Goal: Transaction & Acquisition: Book appointment/travel/reservation

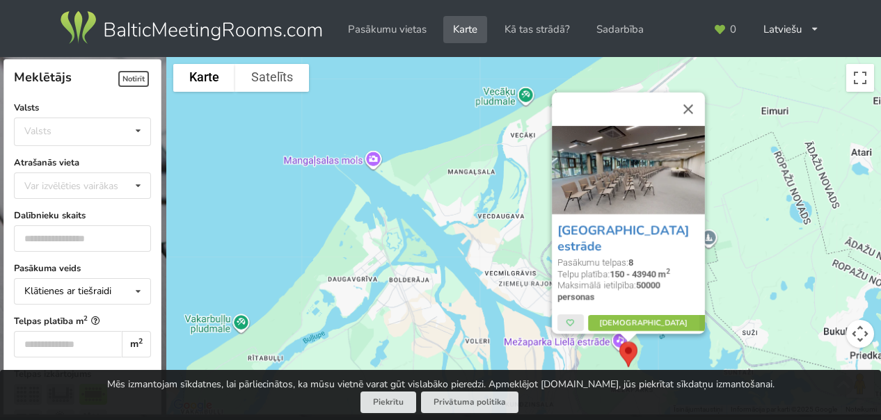
scroll to position [532, 0]
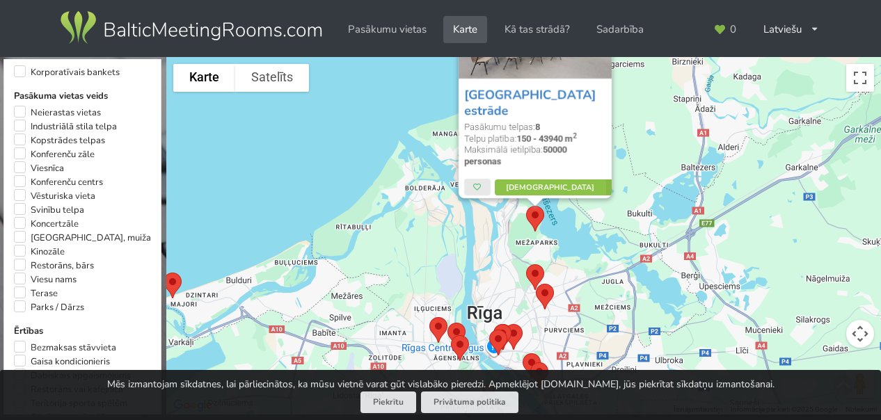
drag, startPoint x: 686, startPoint y: 350, endPoint x: 665, endPoint y: 235, distance: 116.7
click at [665, 237] on div "Mežaparka Lielā estrāde Pasākumu telpas: 8 Telpu platība: 150 - 43940 m 2 Maksi…" at bounding box center [523, 236] width 715 height 358
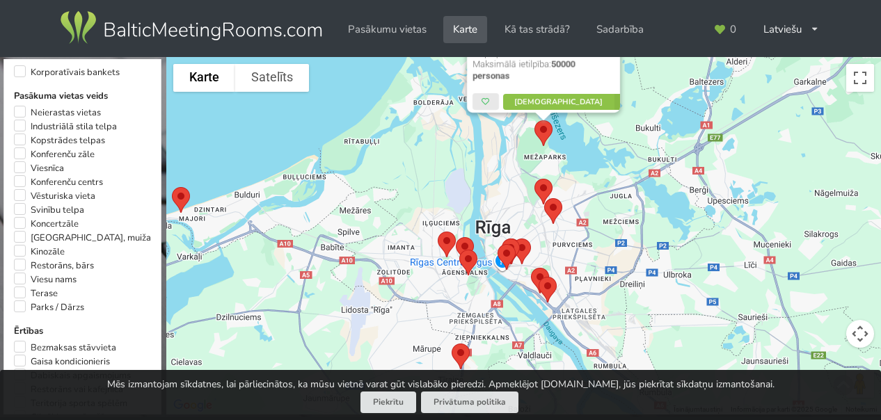
drag, startPoint x: 568, startPoint y: 308, endPoint x: 608, endPoint y: 298, distance: 41.5
click at [608, 298] on div "Mežaparka Lielā estrāde Pasākumu telpas: 8 Telpu platība: 150 - 43940 m 2 Maksi…" at bounding box center [523, 236] width 715 height 358
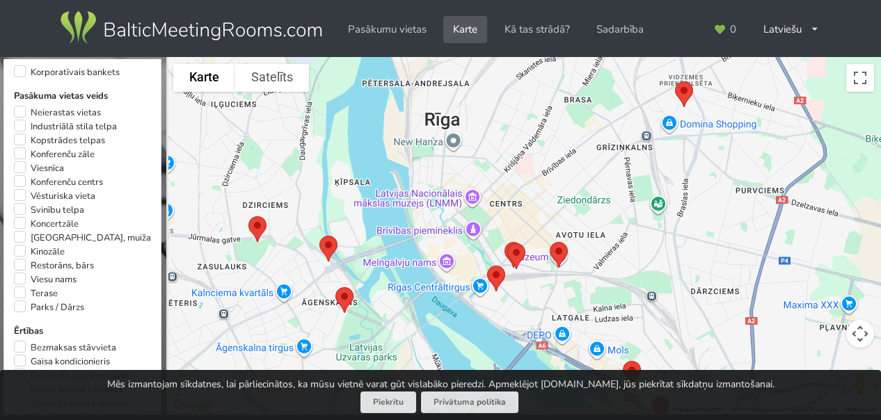
drag, startPoint x: 504, startPoint y: 312, endPoint x: 533, endPoint y: 287, distance: 38.0
click at [533, 287] on div "Mežaparka Lielā estrāde Pasākumu telpas: 8 Telpu platība: 150 - 43940 m 2 Maksi…" at bounding box center [523, 236] width 715 height 358
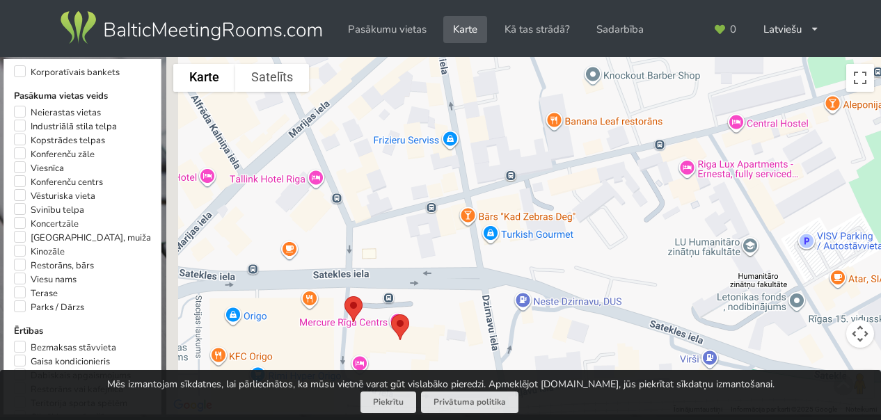
drag, startPoint x: 521, startPoint y: 254, endPoint x: 631, endPoint y: 221, distance: 114.9
click at [631, 220] on div "Mežaparka Lielā estrāde Pasākumu telpas: 8 Telpu platība: 150 - 43940 m 2 Maksi…" at bounding box center [523, 236] width 715 height 358
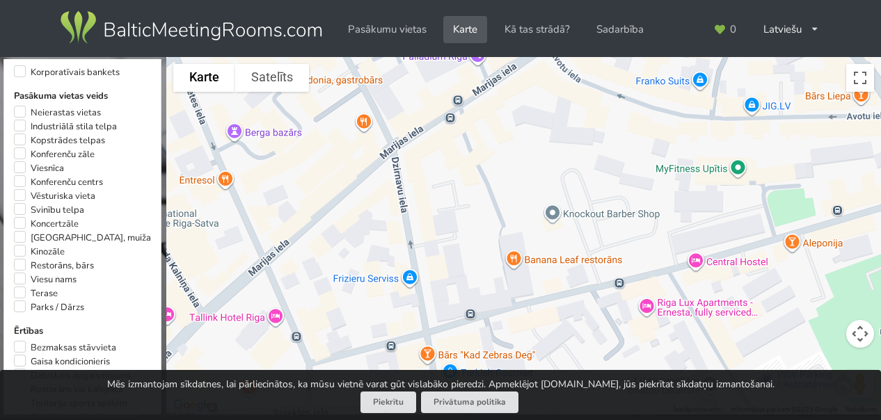
drag, startPoint x: 550, startPoint y: 172, endPoint x: 502, endPoint y: 310, distance: 145.7
click at [502, 310] on div "Mežaparka Lielā estrāde Pasākumu telpas: 8 Telpu platība: 150 - 43940 m 2 Maksi…" at bounding box center [523, 236] width 715 height 358
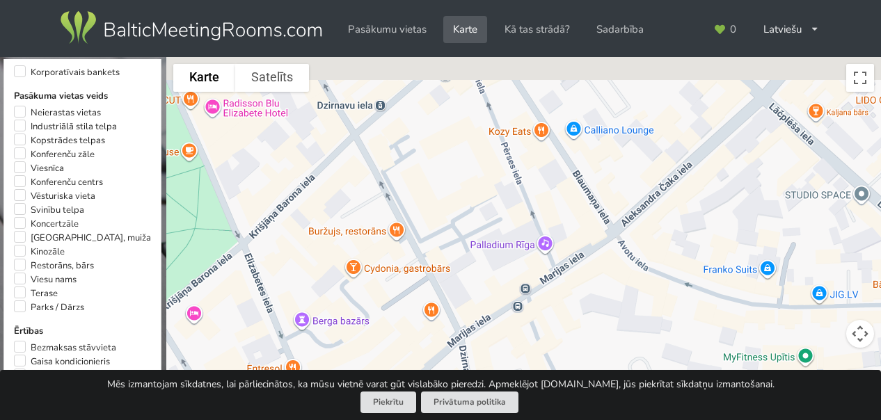
drag, startPoint x: 516, startPoint y: 212, endPoint x: 583, endPoint y: 405, distance: 204.0
click at [583, 405] on div "Meklētājs Notīrīt Aizvērt Valsts Valsts Igaunija Latvija Lietuva Atrašanās viet…" at bounding box center [440, 210] width 881 height 420
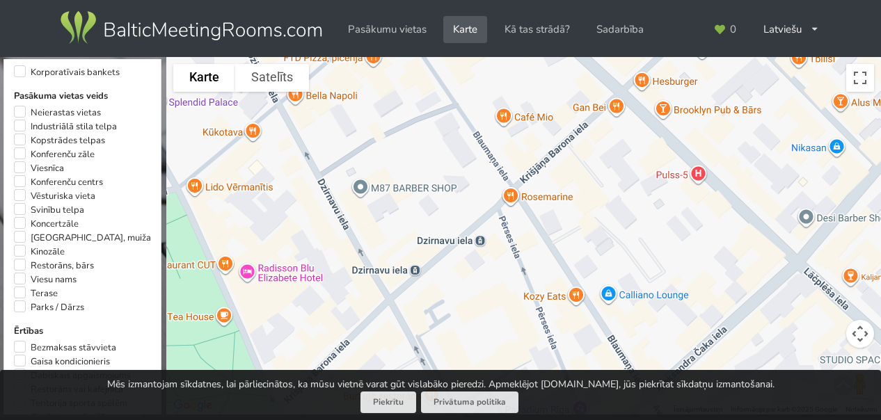
drag, startPoint x: 462, startPoint y: 177, endPoint x: 495, endPoint y: 342, distance: 168.9
click at [495, 343] on div "Mežaparka Lielā estrāde Pasākumu telpas: 8 Telpu platība: 150 - 43940 m 2 Maksi…" at bounding box center [523, 236] width 715 height 358
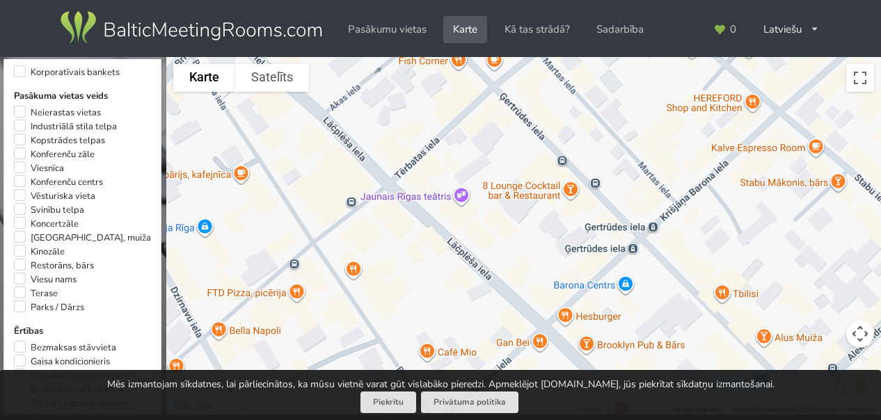
drag, startPoint x: 548, startPoint y: 232, endPoint x: 472, endPoint y: 467, distance: 247.3
click at [472, 420] on html "Pasākumu vietas Karte Kā tas strādā? Sadarbība Latviešu English Русский Pēdējās…" at bounding box center [440, 210] width 881 height 420
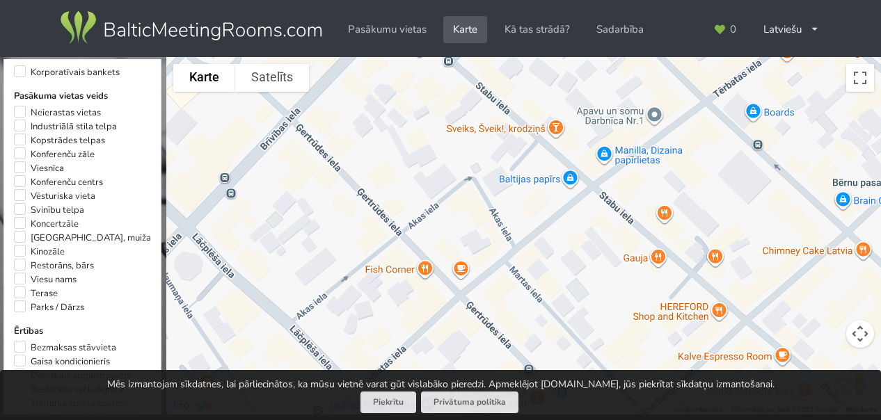
drag, startPoint x: 487, startPoint y: 216, endPoint x: 454, endPoint y: 427, distance: 212.8
click at [454, 420] on html "Pasākumu vietas Karte Kā tas strādā? Sadarbība Latviešu English Русский Pēdējās…" at bounding box center [440, 210] width 881 height 420
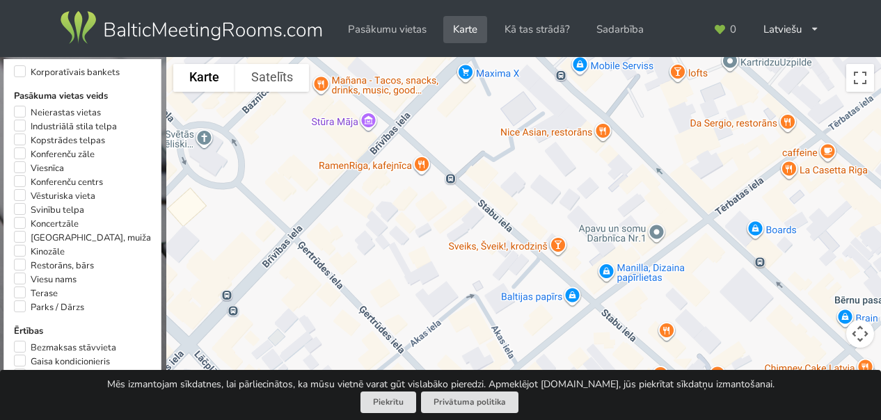
drag, startPoint x: 436, startPoint y: 260, endPoint x: 438, endPoint y: 385, distance: 125.3
click at [438, 385] on div "Meklētājs Notīrīt Aizvērt Valsts Valsts Igaunija Latvija Lietuva Atrašanās viet…" at bounding box center [440, 210] width 881 height 420
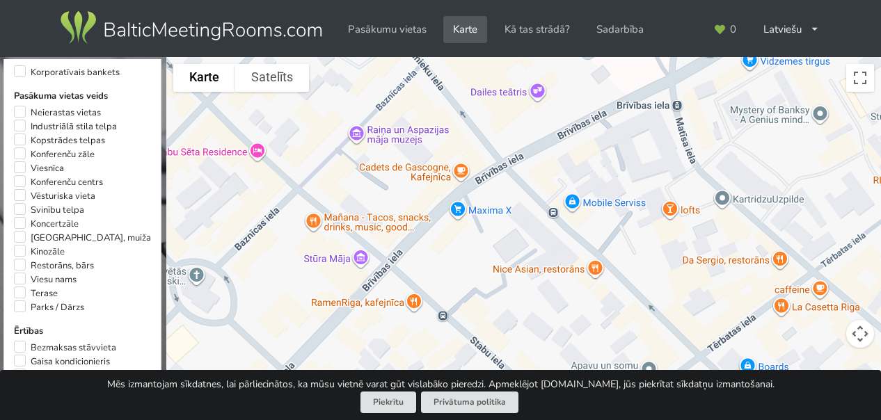
drag, startPoint x: 445, startPoint y: 239, endPoint x: 436, endPoint y: 375, distance: 135.9
click at [436, 375] on div "Meklētājs Notīrīt Aizvērt Valsts Valsts Igaunija Latvija Lietuva Atrašanās viet…" at bounding box center [440, 210] width 881 height 420
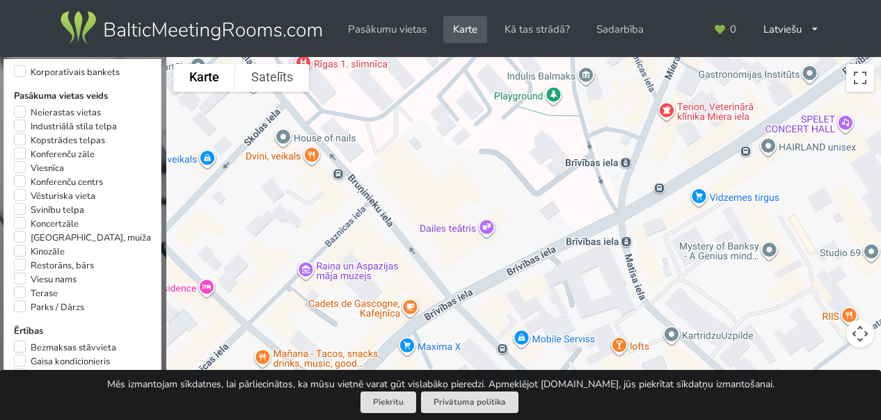
drag, startPoint x: 491, startPoint y: 244, endPoint x: 443, endPoint y: 383, distance: 146.8
click at [443, 383] on div "Meklētājs Notīrīt Aizvērt Valsts Valsts Igaunija Latvija Lietuva Atrašanās viet…" at bounding box center [440, 210] width 881 height 420
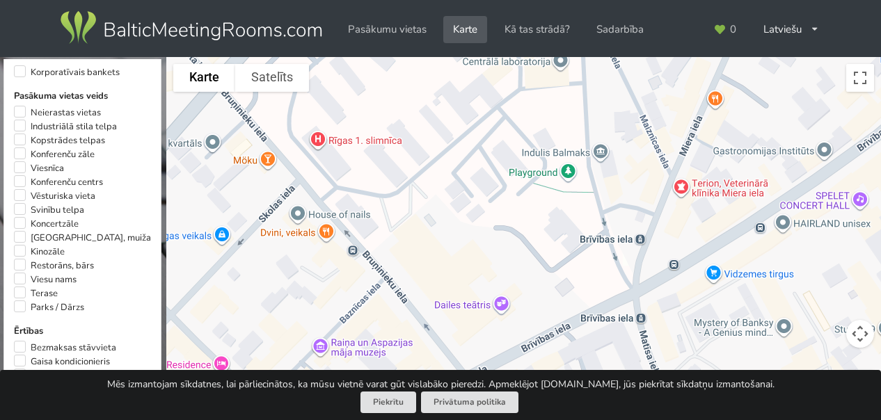
drag, startPoint x: 523, startPoint y: 292, endPoint x: 537, endPoint y: 369, distance: 78.6
click at [537, 369] on div "Meklētājs Notīrīt Aizvērt Valsts Valsts Igaunija Latvija Lietuva Atrašanās viet…" at bounding box center [440, 210] width 881 height 420
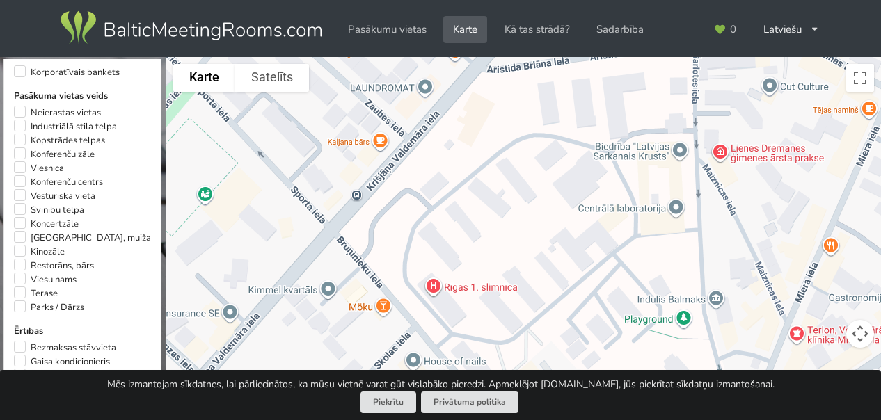
drag, startPoint x: 531, startPoint y: 212, endPoint x: 639, endPoint y: 374, distance: 194.1
click at [639, 374] on div "Meklētājs Notīrīt Aizvērt Valsts Valsts Igaunija Latvija Lietuva Atrašanās viet…" at bounding box center [440, 210] width 881 height 420
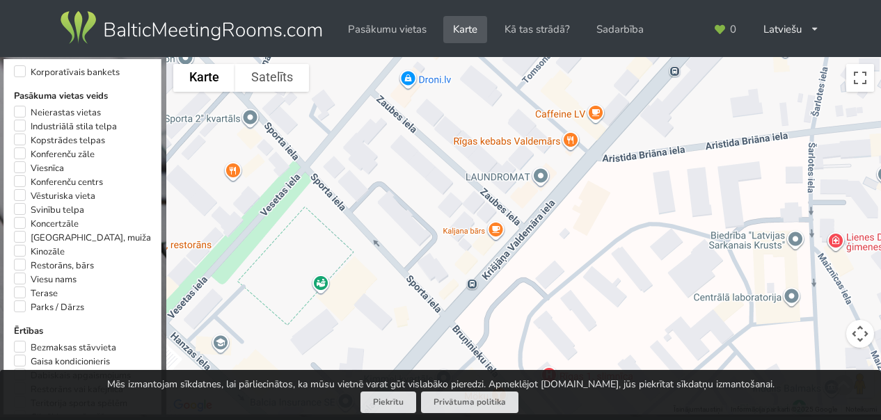
drag, startPoint x: 505, startPoint y: 234, endPoint x: 622, endPoint y: 327, distance: 149.1
click at [622, 327] on div "Mežaparka Lielā estrāde Pasākumu telpas: 8 Telpu platība: 150 - 43940 m 2 Maksi…" at bounding box center [523, 236] width 715 height 358
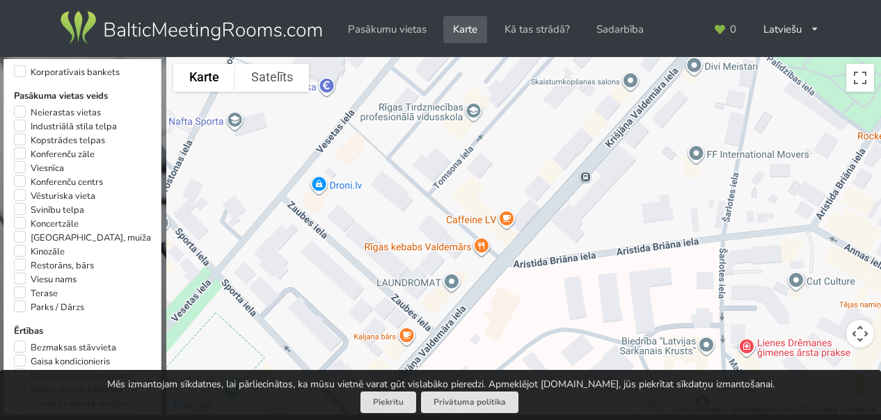
drag, startPoint x: 661, startPoint y: 205, endPoint x: 573, endPoint y: 310, distance: 136.8
click at [573, 310] on div "Mežaparka Lielā estrāde Pasākumu telpas: 8 Telpu platība: 150 - 43940 m 2 Maksi…" at bounding box center [523, 236] width 715 height 358
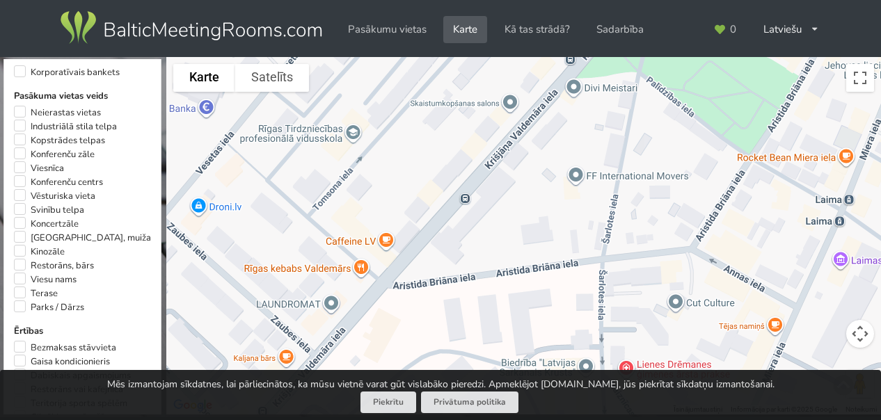
drag, startPoint x: 625, startPoint y: 291, endPoint x: 502, endPoint y: 311, distance: 124.8
click at [502, 311] on div "Mežaparka Lielā estrāde Pasākumu telpas: 8 Telpu platība: 150 - 43940 m 2 Maksi…" at bounding box center [523, 236] width 715 height 358
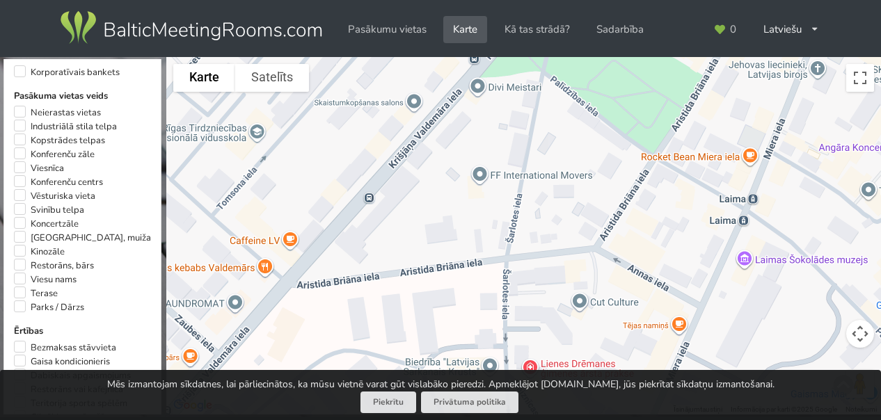
drag, startPoint x: 628, startPoint y: 285, endPoint x: 531, endPoint y: 284, distance: 96.7
click at [531, 284] on div "Mežaparka Lielā estrāde Pasākumu telpas: 8 Telpu platība: 150 - 43940 m 2 Maksi…" at bounding box center [523, 236] width 715 height 358
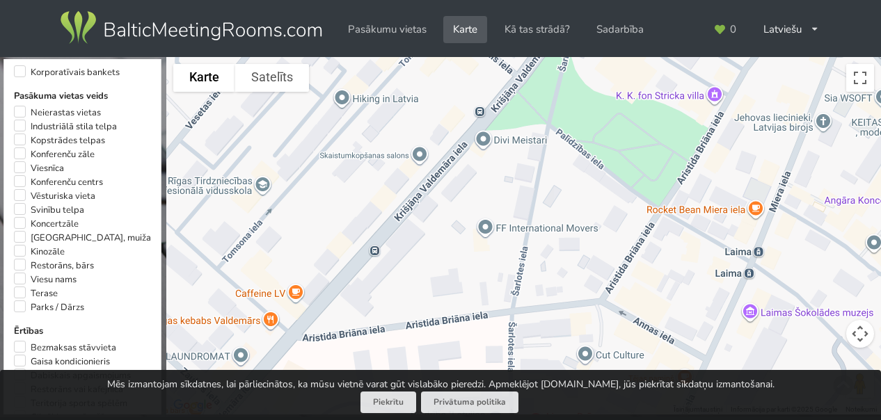
drag, startPoint x: 521, startPoint y: 266, endPoint x: 528, endPoint y: 319, distance: 54.0
click at [528, 319] on div "Mežaparka Lielā estrāde Pasākumu telpas: 8 Telpu platība: 150 - 43940 m 2 Maksi…" at bounding box center [523, 236] width 715 height 358
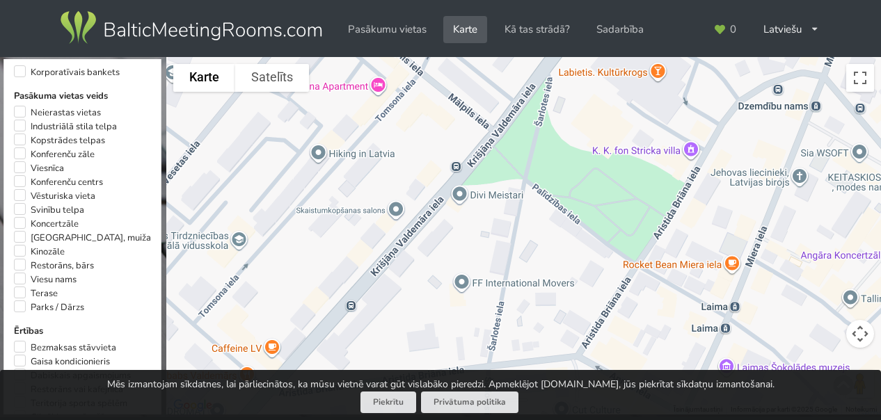
drag, startPoint x: 551, startPoint y: 251, endPoint x: 527, endPoint y: 310, distance: 63.1
click at [527, 310] on div "Mežaparka Lielā estrāde Pasākumu telpas: 8 Telpu platība: 150 - 43940 m 2 Maksi…" at bounding box center [523, 236] width 715 height 358
click at [692, 148] on div "Mežaparka Lielā estrāde Pasākumu telpas: 8 Telpu platība: 150 - 43940 m 2 Maksi…" at bounding box center [523, 236] width 715 height 358
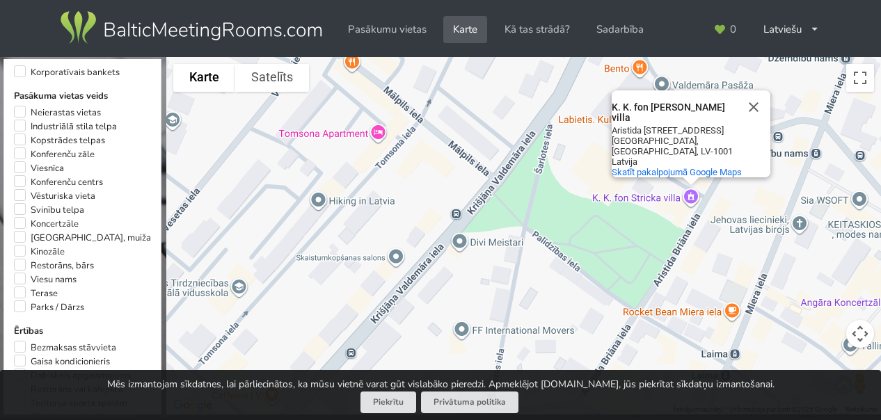
click at [668, 124] on div "K. K. fon [PERSON_NAME] villa" at bounding box center [674, 106] width 125 height 33
click at [655, 130] on div "K. K. fon Stricka villa Aristida Briāna iela 9 Centra rajons, Rīga, LV-1001 Lat…" at bounding box center [691, 151] width 159 height 54
click at [687, 194] on div "K. K. fon Stricka villa K. K. fon Stricka villa Aristida Briāna iela 9 Centra r…" at bounding box center [523, 236] width 715 height 358
click at [691, 191] on div "K. K. fon Stricka villa K. K. fon Stricka villa Aristida Briāna iela 9 Centra r…" at bounding box center [523, 236] width 715 height 358
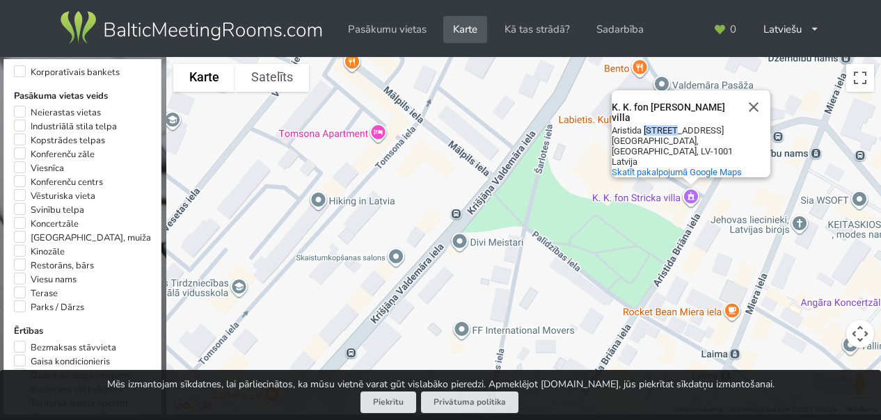
click at [691, 191] on div "K. K. fon Stricka villa K. K. fon Stricka villa Aristida Briāna iela 9 Centra r…" at bounding box center [523, 236] width 715 height 358
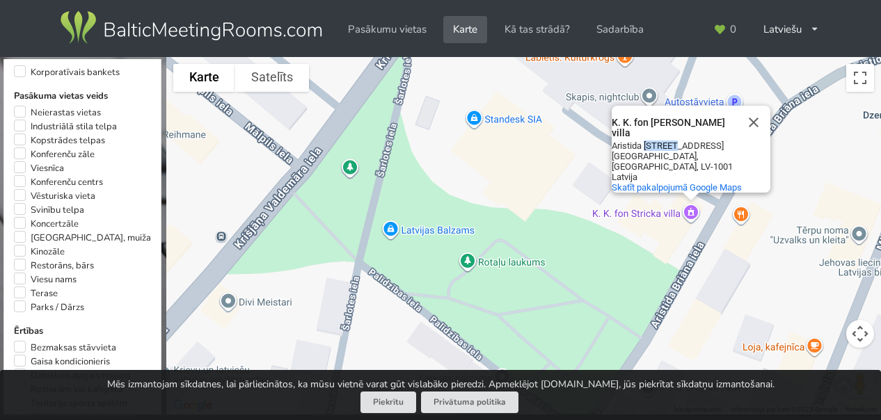
click at [690, 209] on div "K. K. fon Stricka villa K. K. fon Stricka villa Aristida Briāna iela 9 Centra r…" at bounding box center [523, 236] width 715 height 358
click at [692, 210] on div "K. K. fon Stricka villa K. K. fon Stricka villa Aristida Briāna iela 9 Centra r…" at bounding box center [523, 236] width 715 height 358
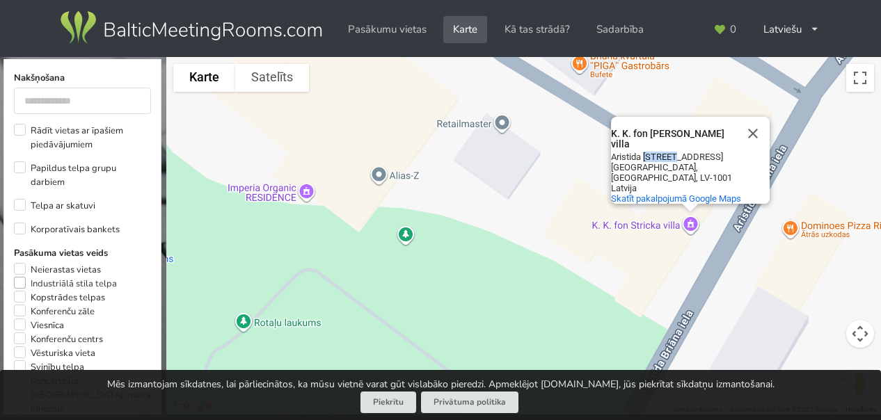
scroll to position [323, 0]
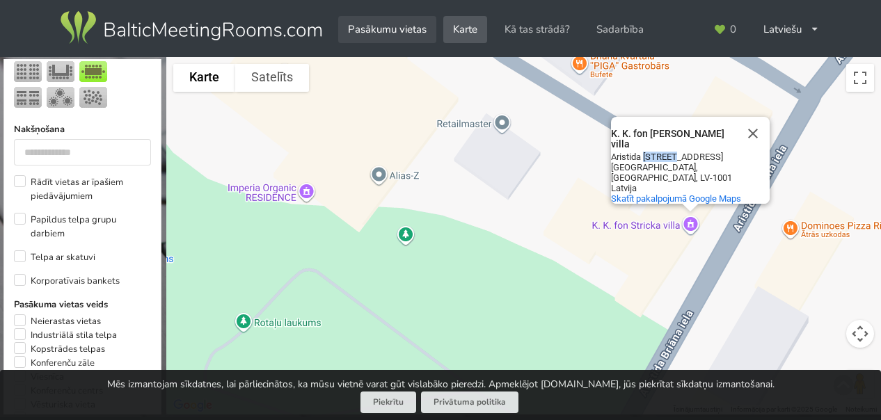
click at [399, 23] on link "Pasākumu vietas" at bounding box center [387, 29] width 98 height 27
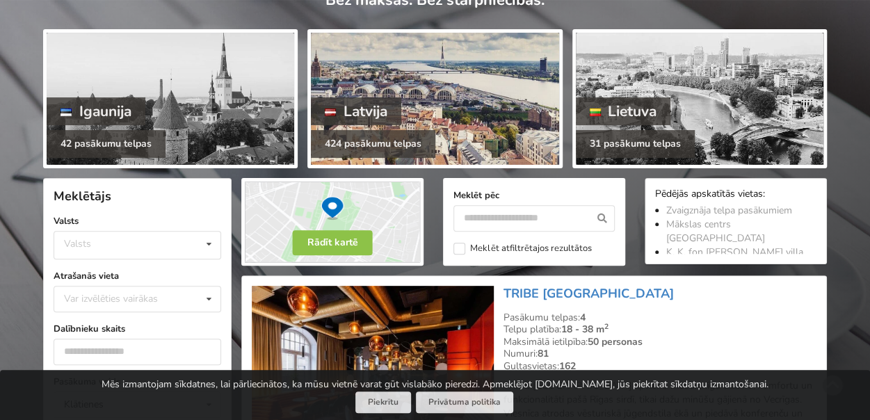
scroll to position [209, 0]
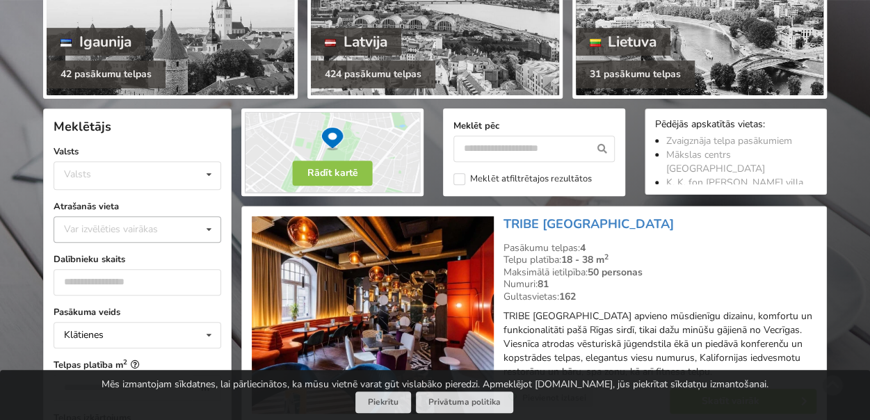
click at [155, 236] on div "Var izvēlēties vairākas Pārdaugava Teika Pērnavas apriņķis Apšuciems Jūrkalne […" at bounding box center [138, 229] width 168 height 26
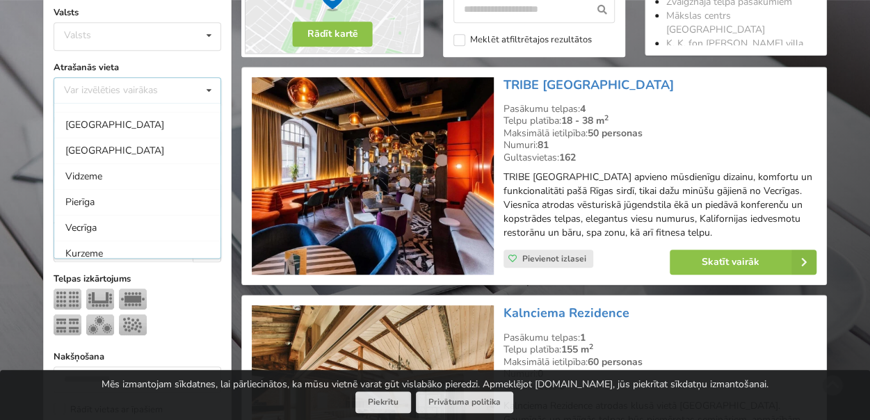
scroll to position [111, 0]
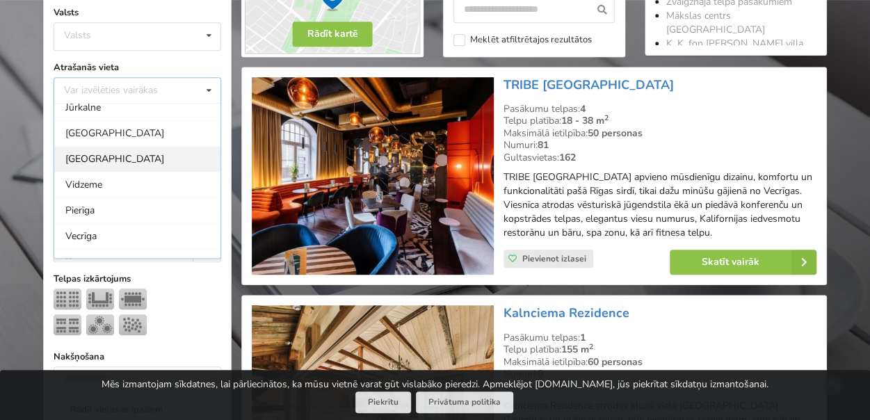
click at [77, 151] on div "[GEOGRAPHIC_DATA]" at bounding box center [137, 159] width 166 height 26
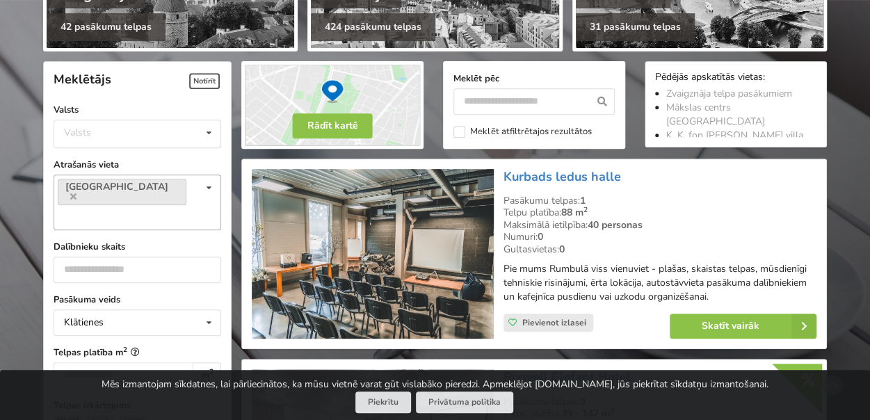
scroll to position [242, 0]
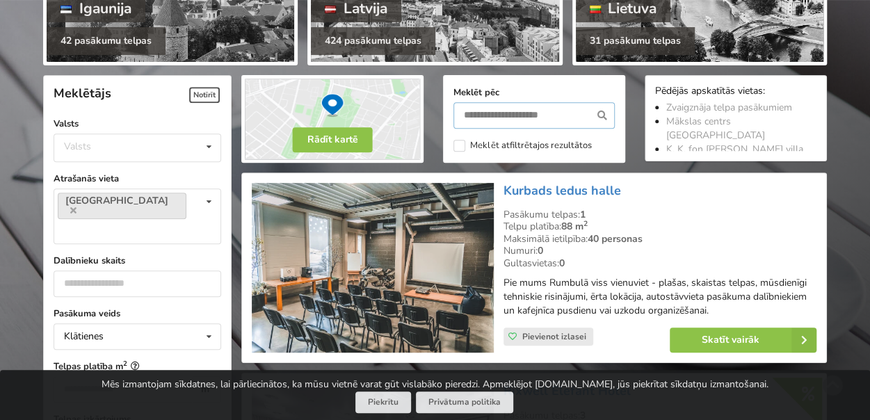
click at [536, 114] on input "text" at bounding box center [534, 115] width 161 height 26
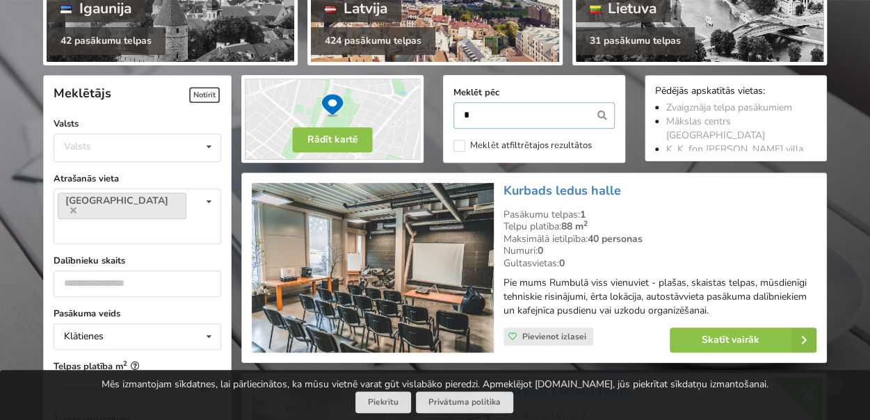
type input "*"
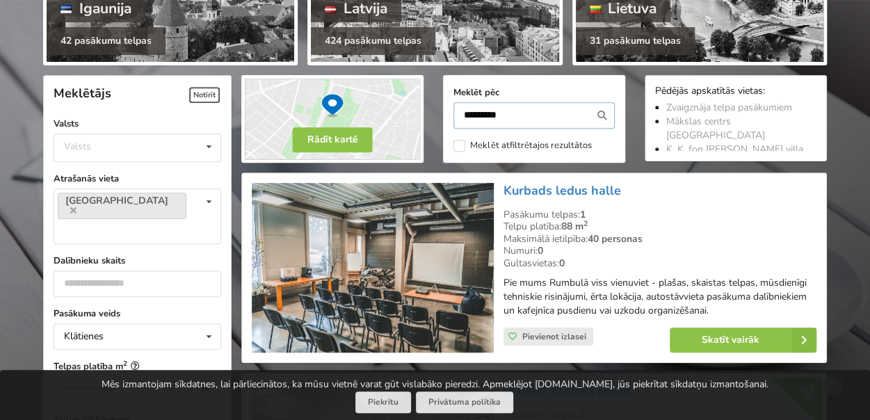
type input "*********"
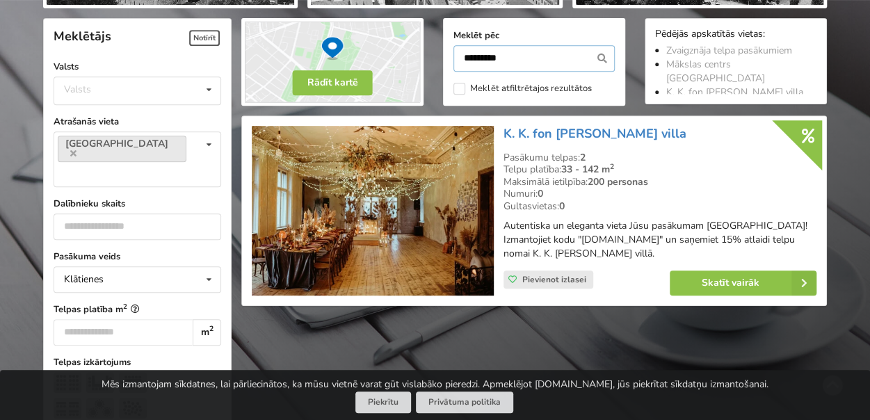
scroll to position [312, 0]
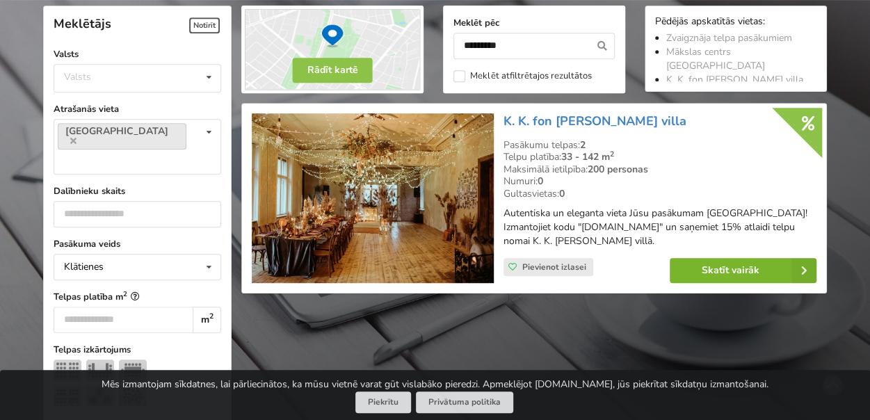
click at [724, 266] on link "Skatīt vairāk" at bounding box center [743, 270] width 147 height 25
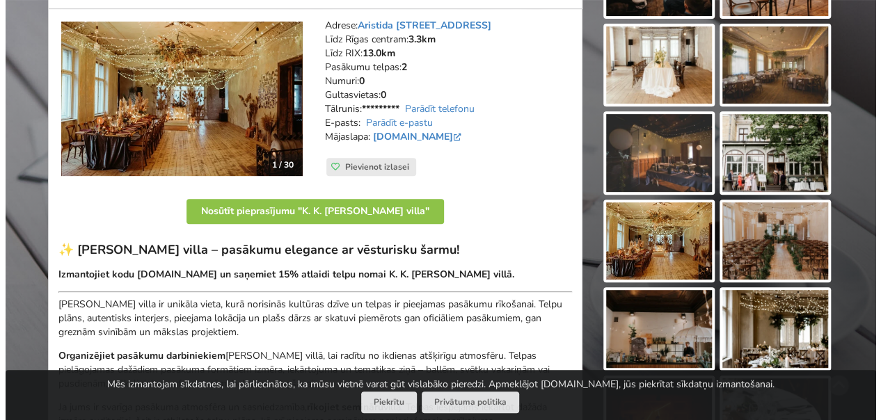
scroll to position [209, 0]
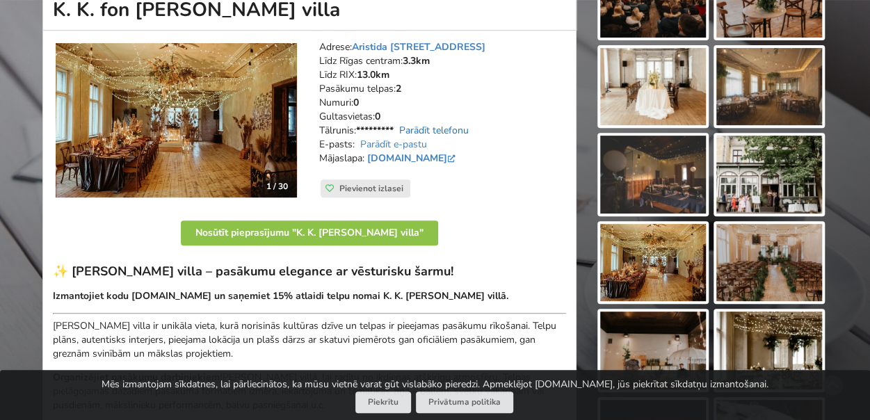
click at [424, 127] on link "Parādīt telefonu" at bounding box center [434, 130] width 70 height 13
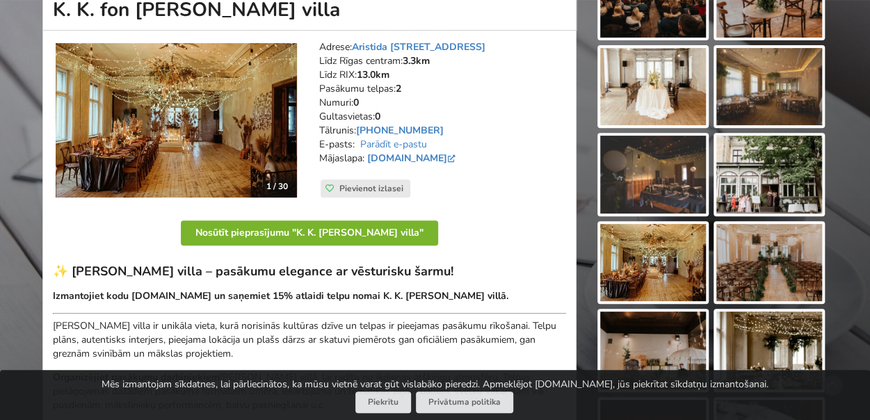
click at [315, 232] on button "Nosūtīt pieprasījumu "K. K. fon Stricka villa"" at bounding box center [309, 233] width 257 height 25
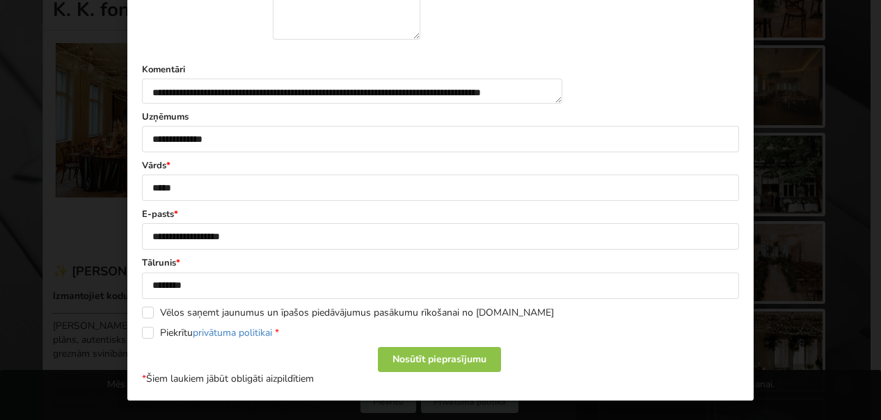
scroll to position [829, 0]
drag, startPoint x: 145, startPoint y: 312, endPoint x: 142, endPoint y: 324, distance: 12.8
click at [145, 312] on label "Vēlos saņemt jaunumus un īpašos piedāvājumus pasākumu rīkošanai no [DOMAIN_NAME]" at bounding box center [348, 313] width 412 height 12
click at [142, 333] on label "Piekrītu privātuma politikai *" at bounding box center [210, 333] width 137 height 12
click at [420, 356] on div "Nosūtīt pieprasījumu" at bounding box center [439, 359] width 123 height 25
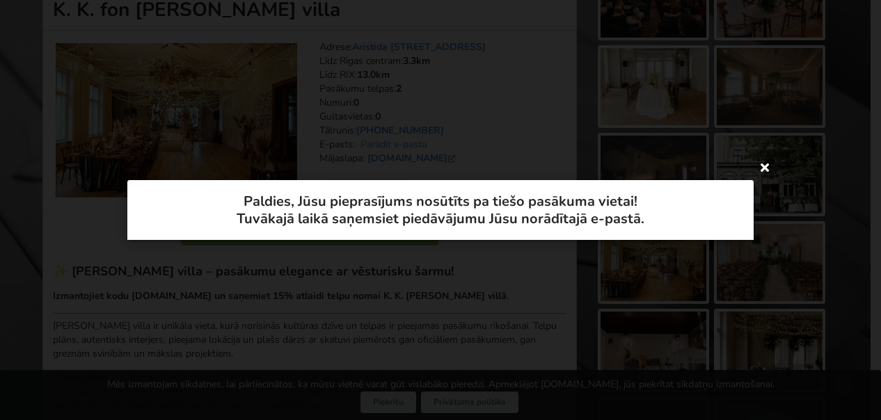
click at [767, 160] on icon at bounding box center [765, 167] width 22 height 22
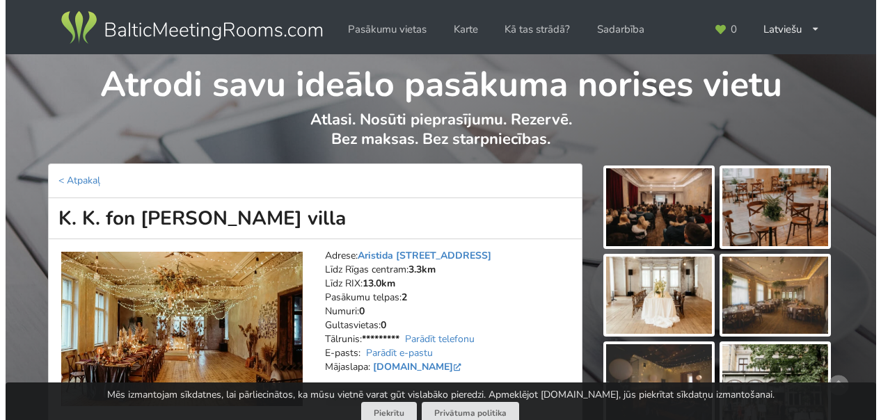
scroll to position [202, 0]
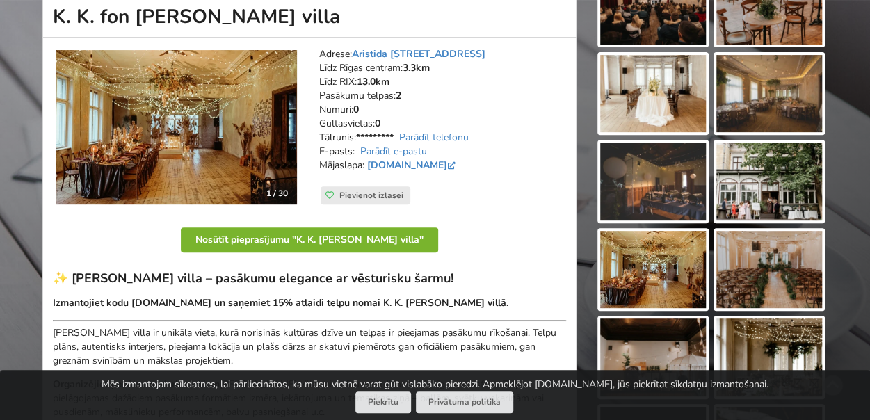
click at [274, 235] on button "Nosūtīt pieprasījumu "K. K. fon Stricka villa"" at bounding box center [309, 240] width 257 height 25
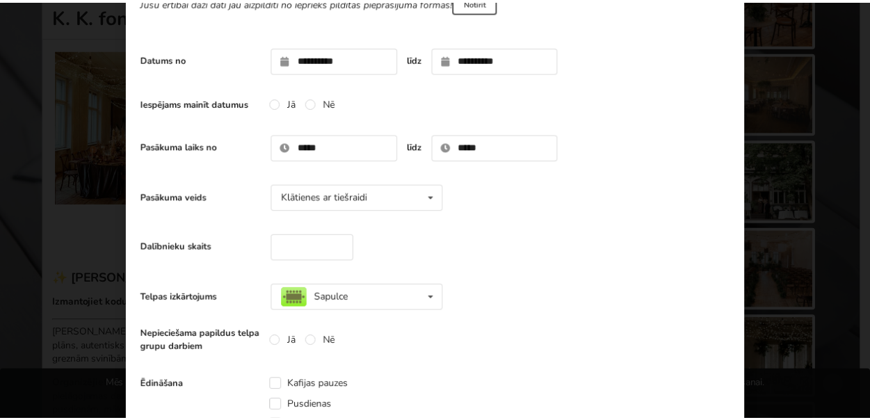
scroll to position [0, 0]
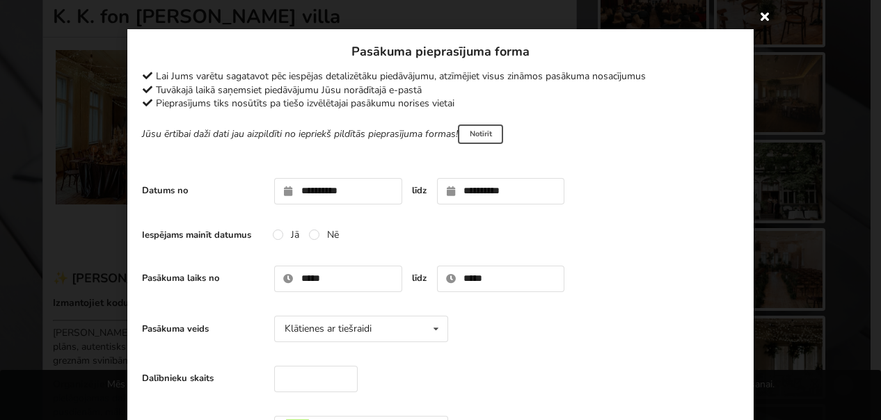
click at [760, 17] on icon at bounding box center [765, 16] width 22 height 22
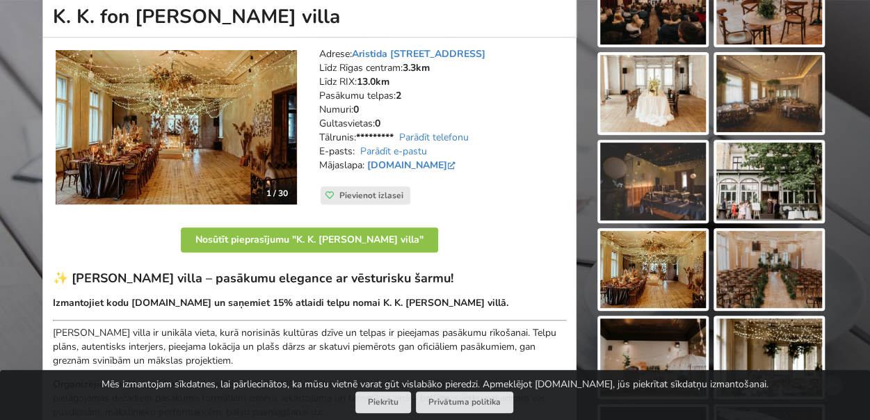
click at [511, 211] on div "Adrese: Aristida Briāna iela 9, Rīga Līdz Rīgas centram: 3.3km Līdz RIX: 13.0km…" at bounding box center [443, 128] width 266 height 180
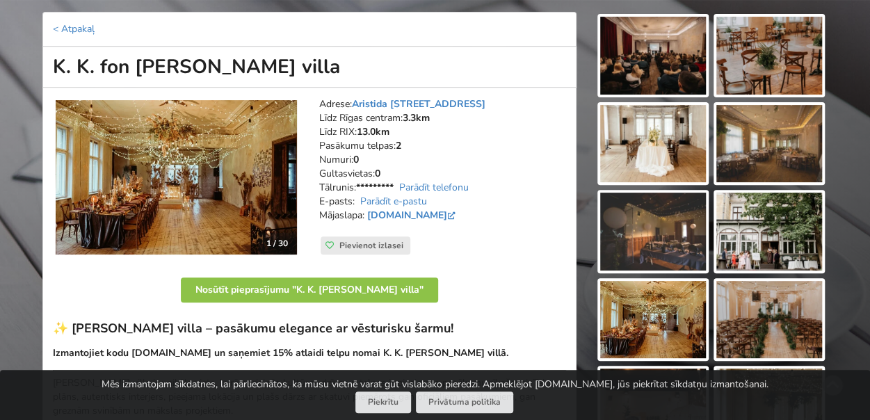
scroll to position [132, 0]
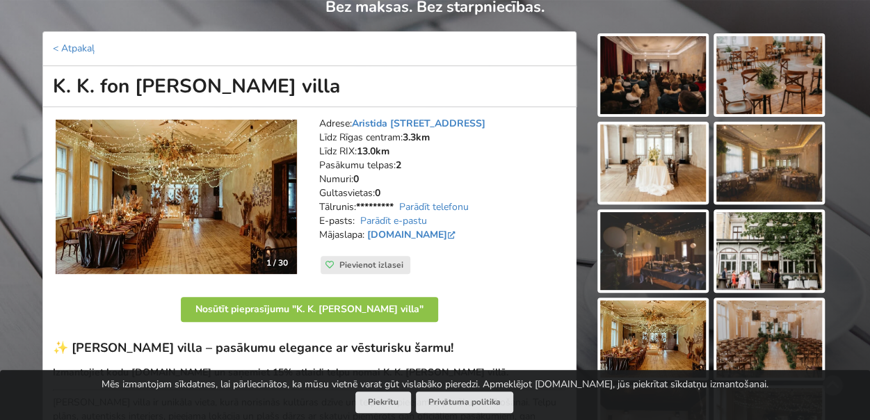
click at [772, 237] on img at bounding box center [770, 251] width 106 height 78
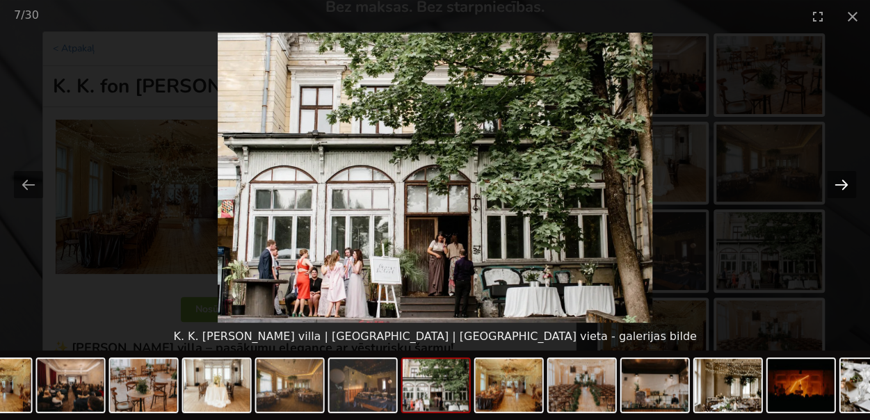
click at [837, 184] on button "Next slide" at bounding box center [841, 184] width 29 height 27
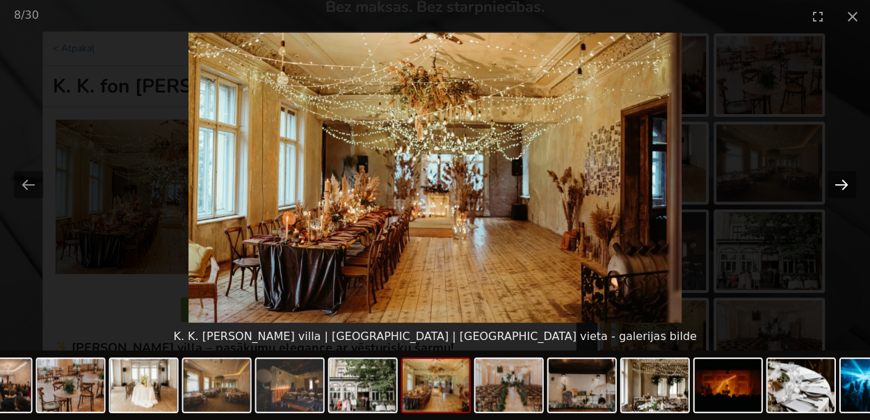
click at [837, 184] on button "Next slide" at bounding box center [841, 184] width 29 height 27
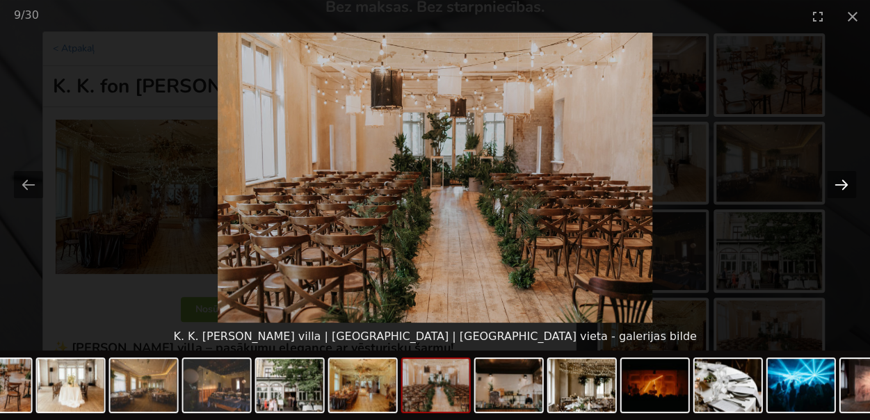
click at [839, 181] on button "Next slide" at bounding box center [841, 184] width 29 height 27
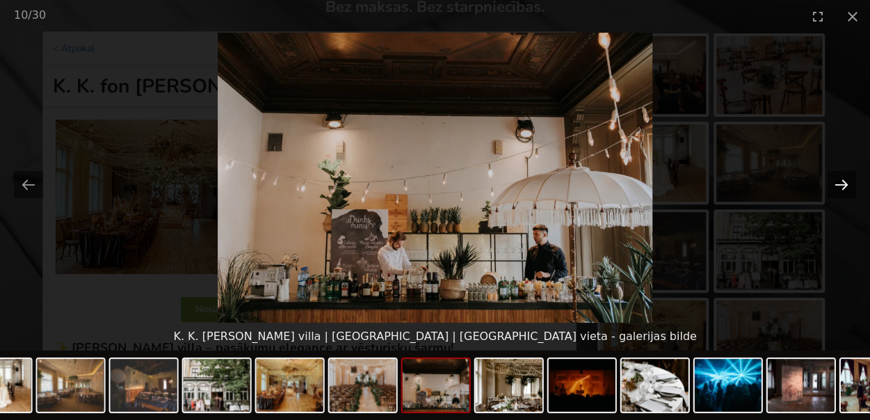
click at [839, 181] on button "Next slide" at bounding box center [841, 184] width 29 height 27
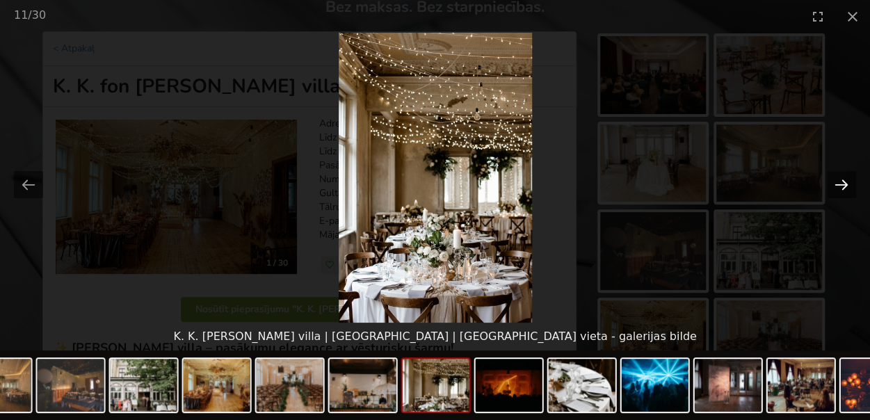
click at [839, 181] on button "Next slide" at bounding box center [841, 184] width 29 height 27
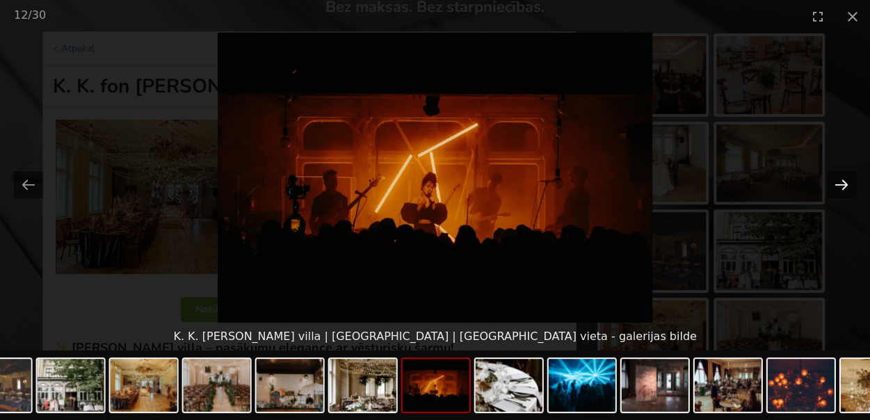
click at [839, 181] on button "Next slide" at bounding box center [841, 184] width 29 height 27
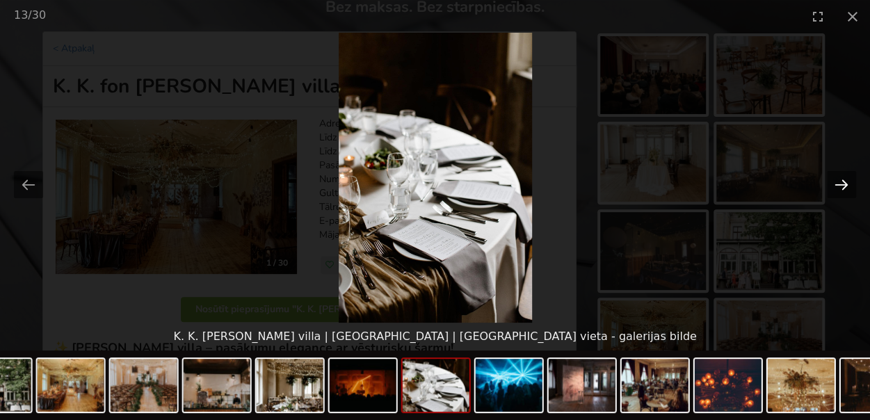
click at [839, 181] on button "Next slide" at bounding box center [841, 184] width 29 height 27
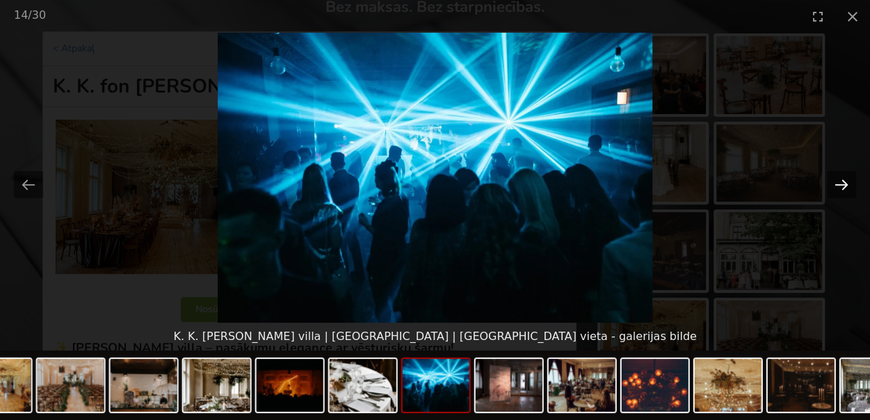
click at [839, 181] on button "Next slide" at bounding box center [841, 184] width 29 height 27
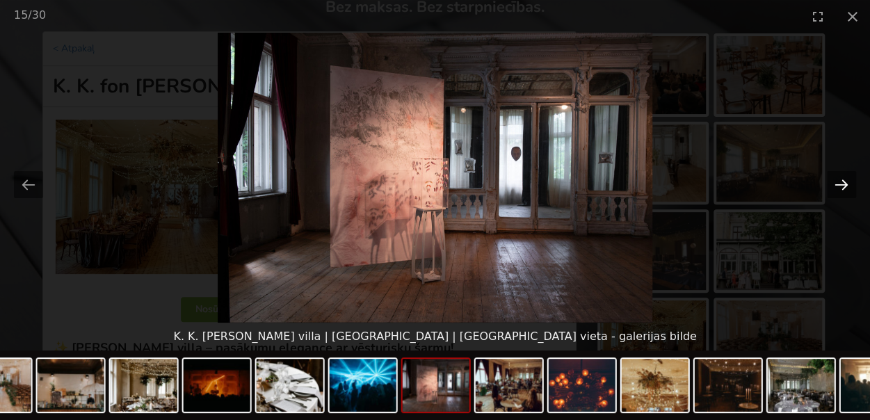
click at [839, 181] on button "Next slide" at bounding box center [841, 184] width 29 height 27
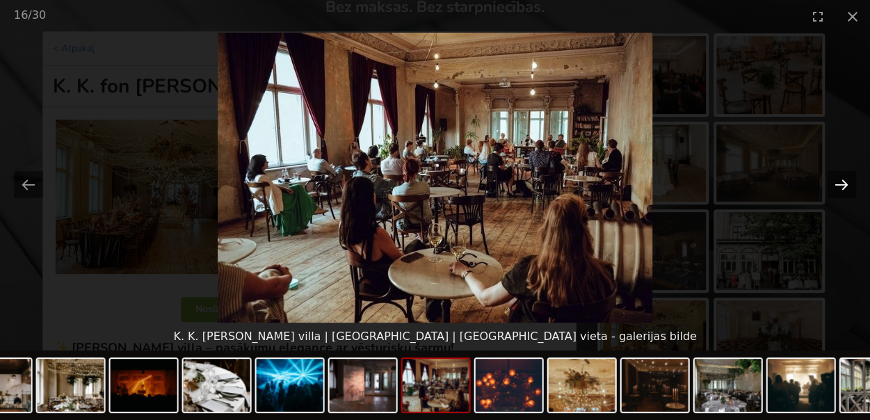
click at [839, 181] on button "Next slide" at bounding box center [841, 184] width 29 height 27
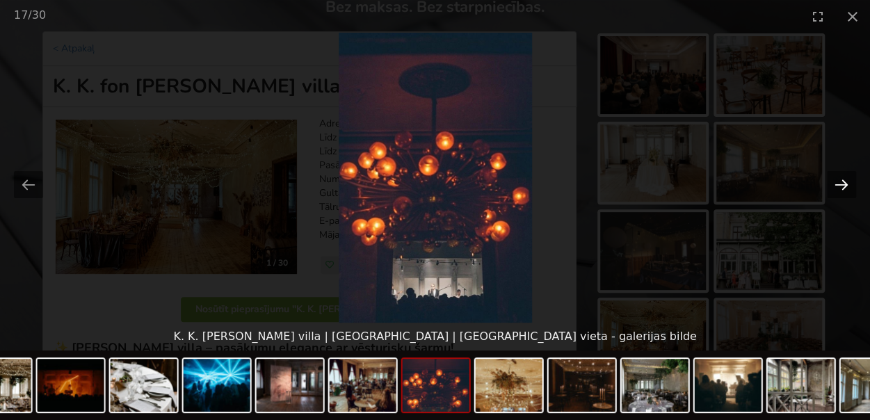
click at [839, 181] on button "Next slide" at bounding box center [841, 184] width 29 height 27
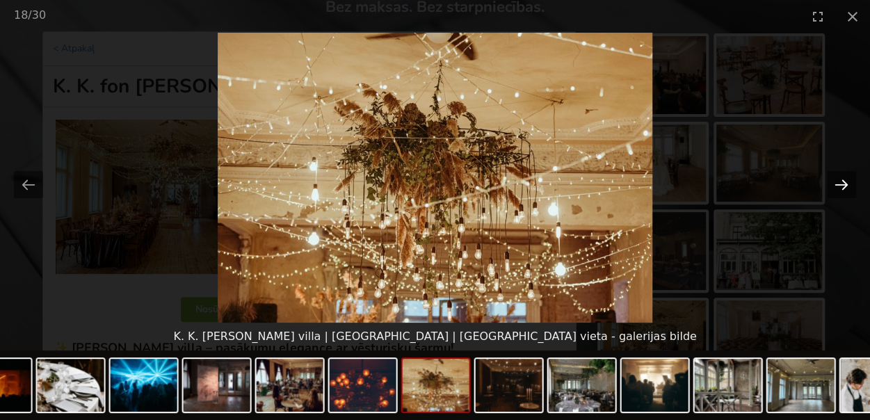
click at [839, 181] on button "Next slide" at bounding box center [841, 184] width 29 height 27
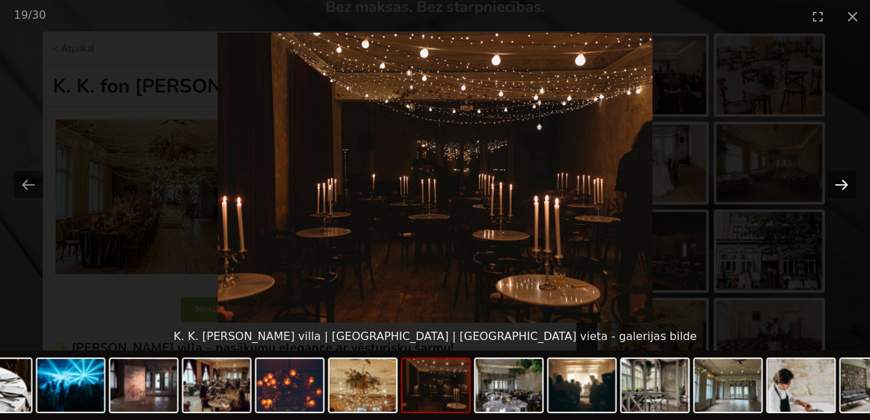
click at [839, 181] on button "Next slide" at bounding box center [841, 184] width 29 height 27
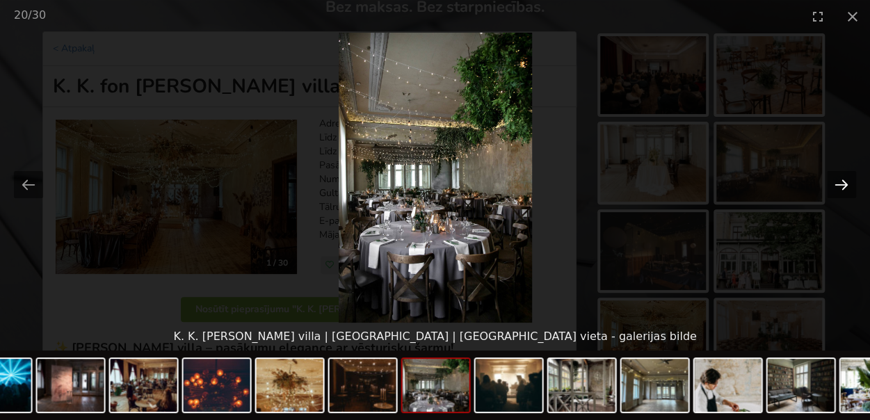
click at [839, 181] on button "Next slide" at bounding box center [841, 184] width 29 height 27
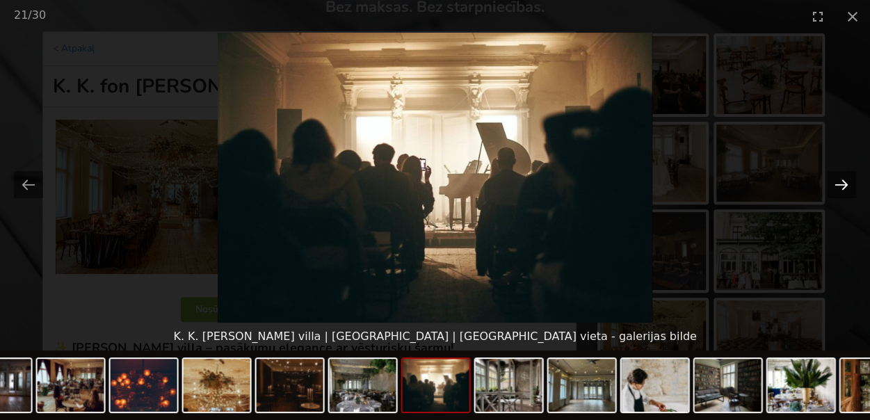
click at [839, 181] on button "Next slide" at bounding box center [841, 184] width 29 height 27
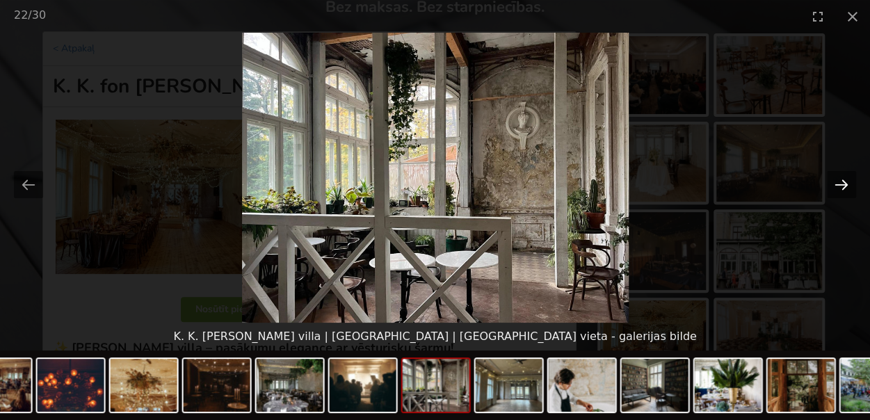
click at [839, 181] on button "Next slide" at bounding box center [841, 184] width 29 height 27
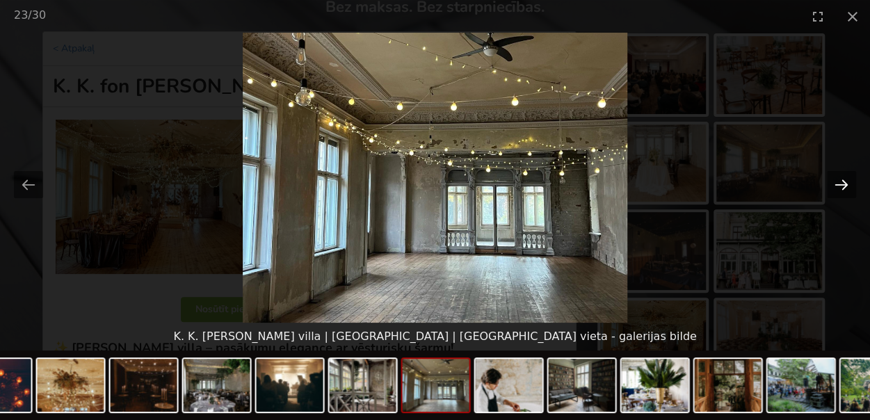
click at [839, 181] on button "Next slide" at bounding box center [841, 184] width 29 height 27
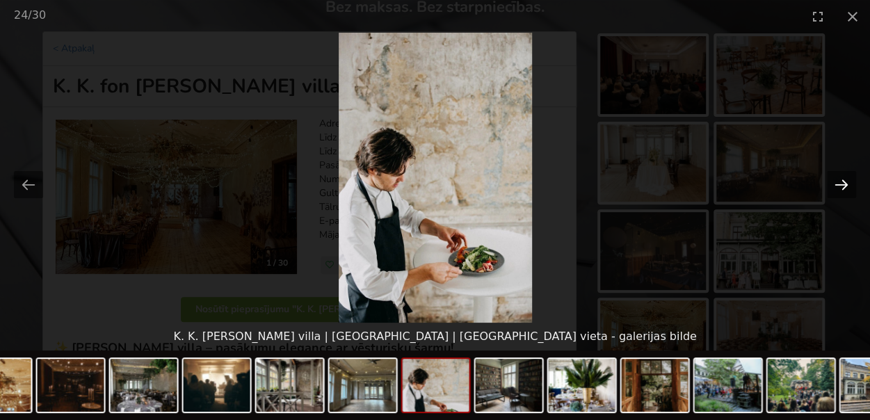
click at [839, 181] on button "Next slide" at bounding box center [841, 184] width 29 height 27
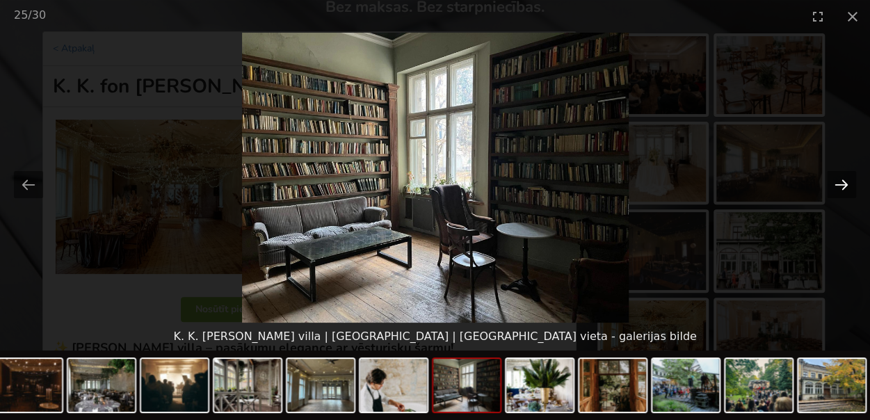
click at [842, 180] on button "Next slide" at bounding box center [841, 184] width 29 height 27
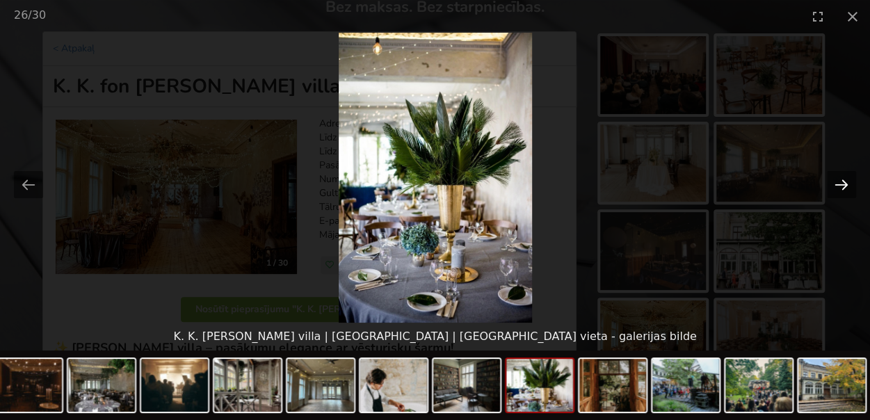
click at [842, 180] on button "Next slide" at bounding box center [841, 184] width 29 height 27
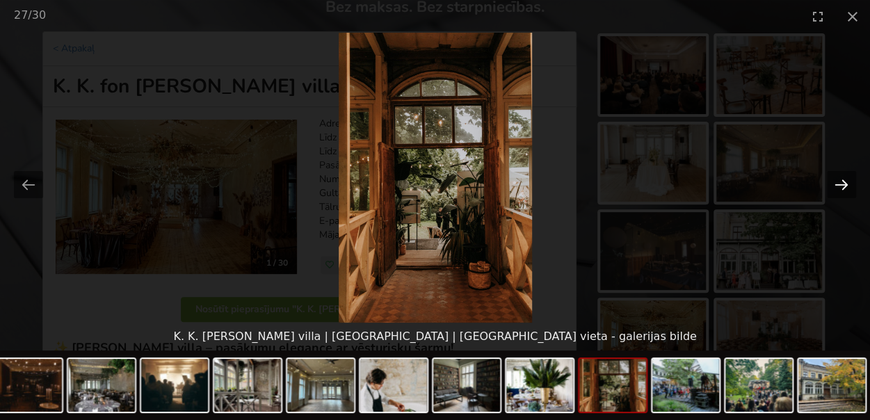
click at [842, 180] on button "Next slide" at bounding box center [841, 184] width 29 height 27
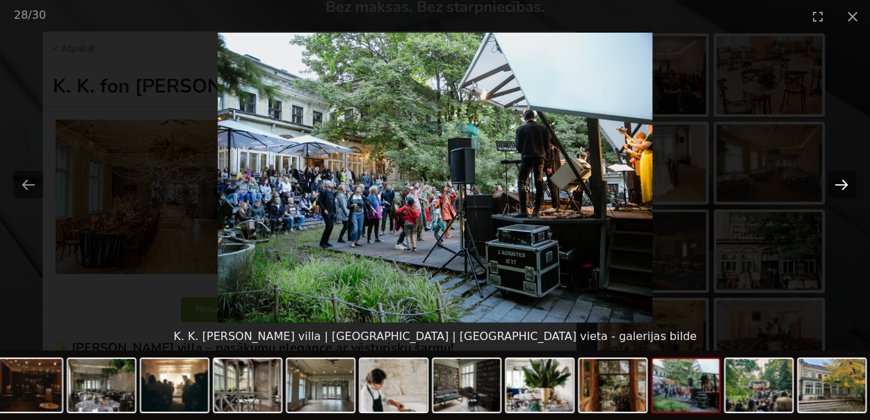
click at [842, 180] on button "Next slide" at bounding box center [841, 184] width 29 height 27
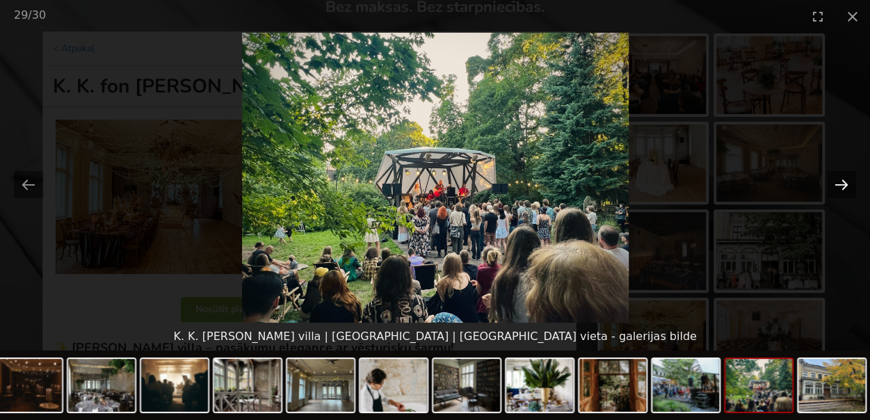
click at [842, 180] on button "Next slide" at bounding box center [841, 184] width 29 height 27
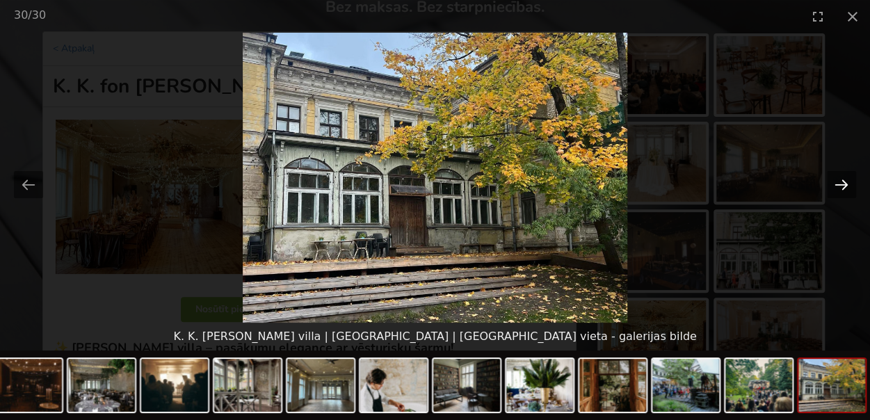
click at [842, 180] on button "Next slide" at bounding box center [841, 184] width 29 height 27
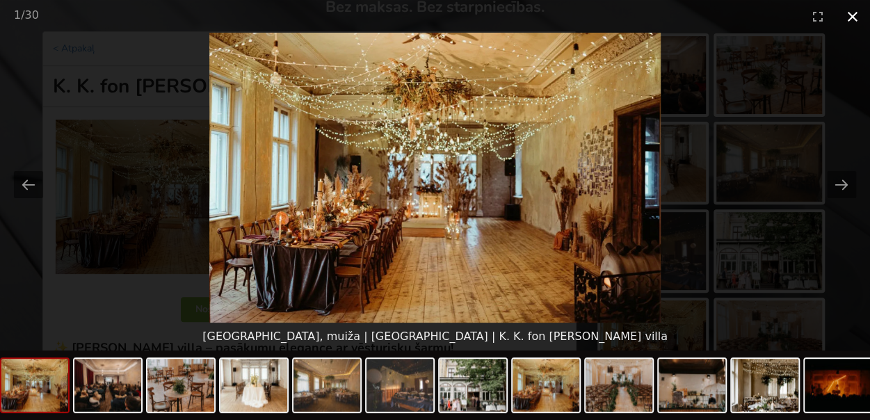
click at [853, 15] on button "Close gallery" at bounding box center [853, 16] width 35 height 33
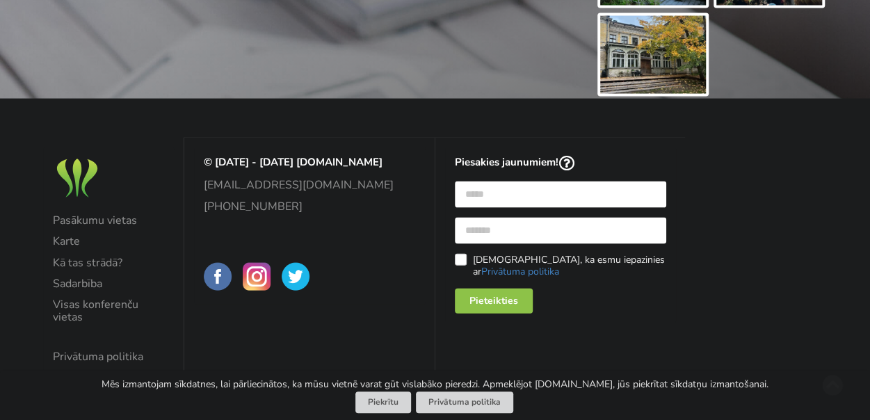
scroll to position [1394, 0]
